Goal: Find specific page/section: Find specific page/section

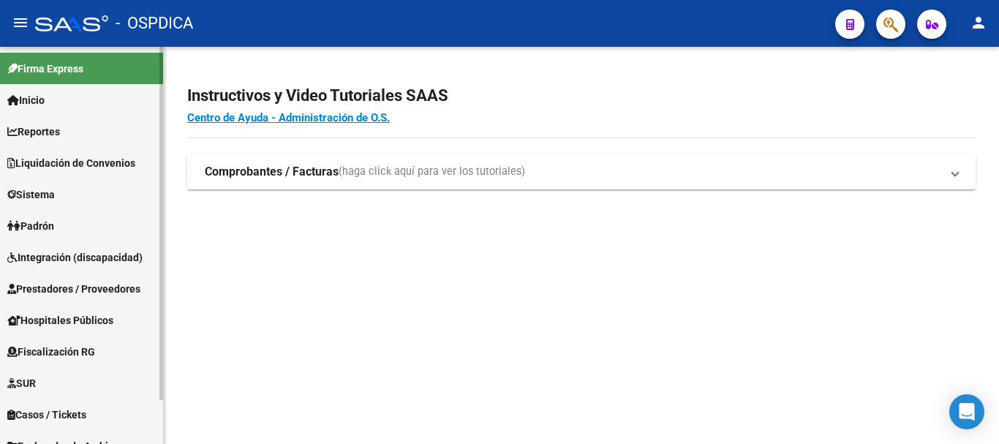
click at [42, 97] on span "Inicio" at bounding box center [25, 100] width 37 height 16
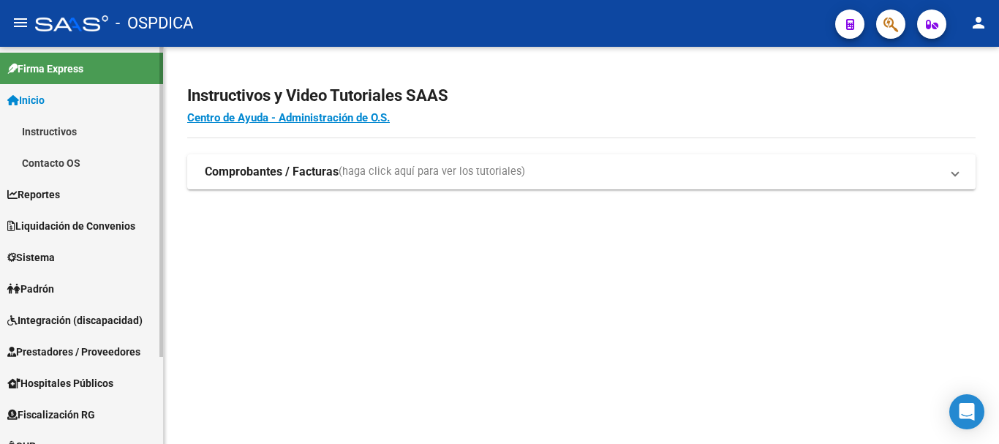
click at [53, 81] on link "Firma Express" at bounding box center [81, 68] width 163 height 31
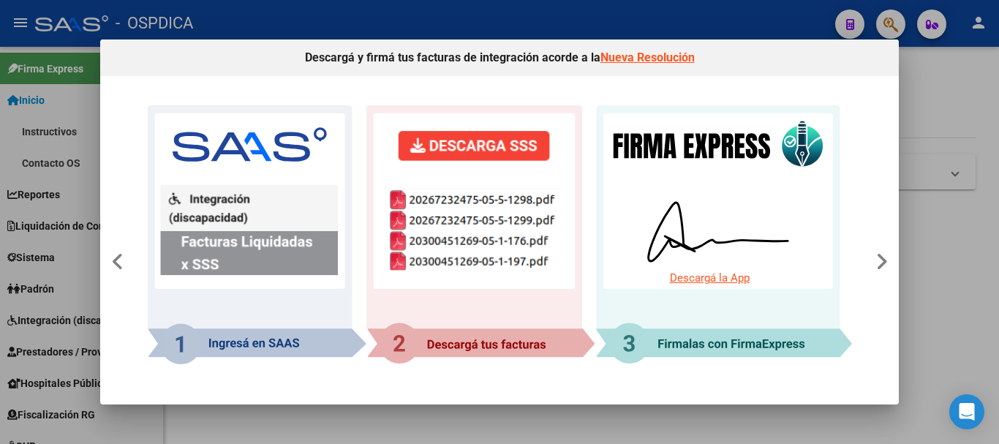
click at [922, 311] on div at bounding box center [499, 222] width 999 height 444
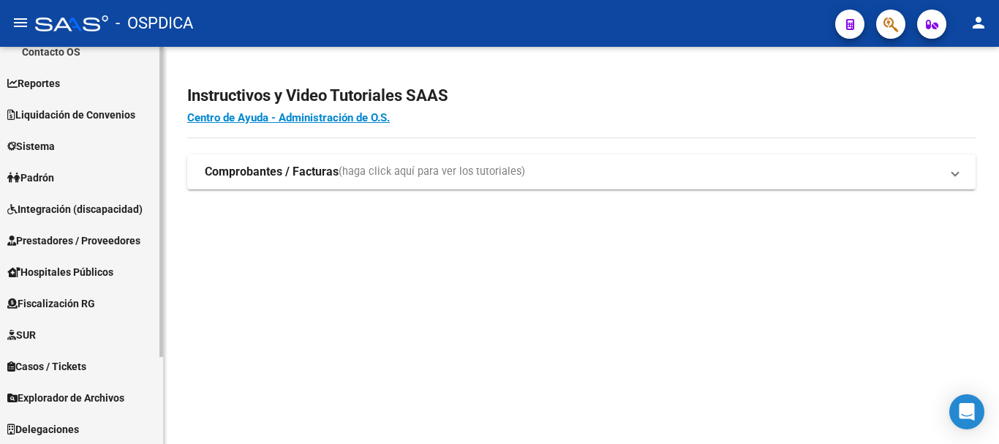
scroll to position [112, 0]
click at [103, 240] on span "Prestadores / Proveedores" at bounding box center [73, 240] width 133 height 16
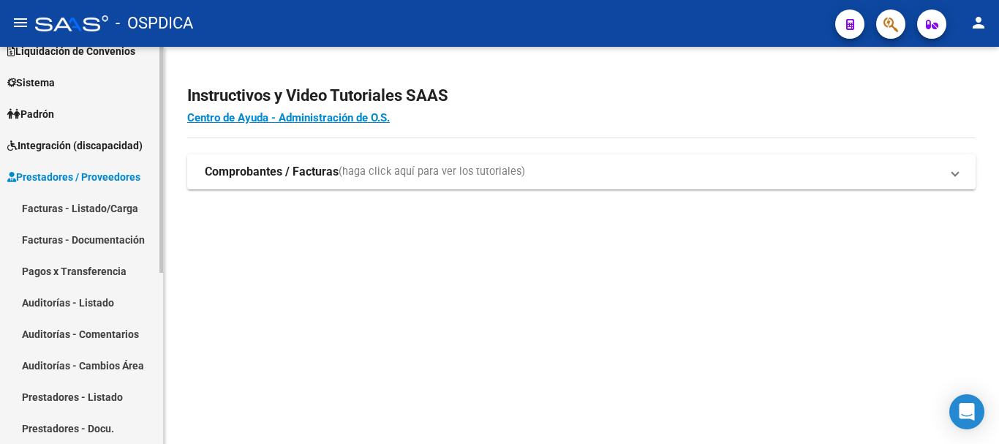
click at [113, 243] on link "Facturas - Documentación" at bounding box center [81, 239] width 163 height 31
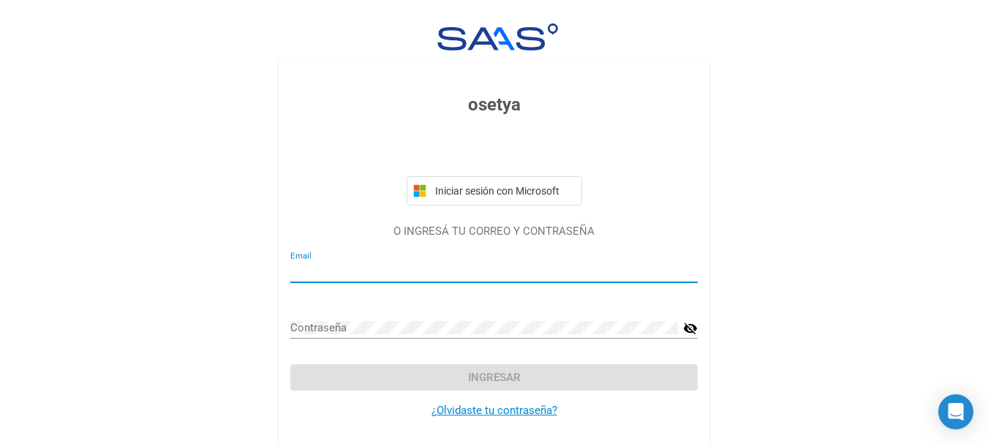
type input "juanprieto18@hotmail.com"
